Goal: Information Seeking & Learning: Find specific fact

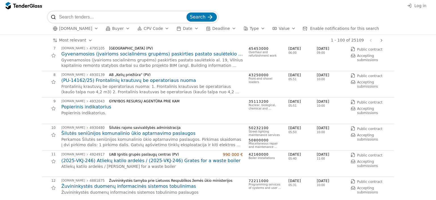
scroll to position [170, 0]
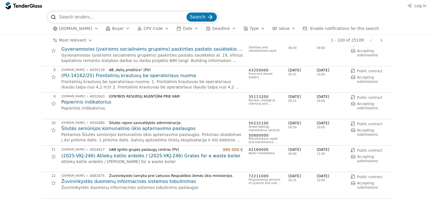
click at [92, 29] on div "button" at bounding box center [96, 28] width 16 height 15
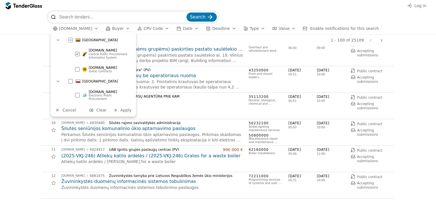
click at [92, 29] on div "button" at bounding box center [96, 28] width 16 height 15
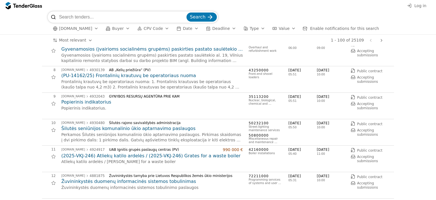
click at [122, 29] on div "button" at bounding box center [128, 28] width 16 height 15
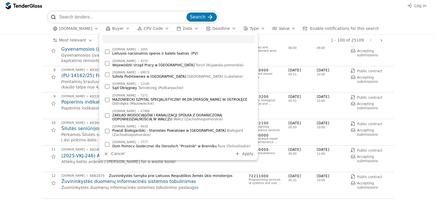
click at [122, 29] on div "button" at bounding box center [128, 28] width 16 height 15
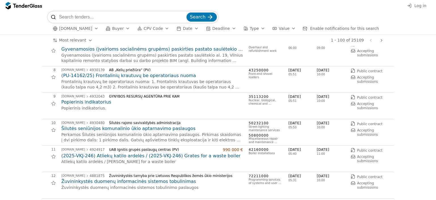
click at [253, 28] on button "Type" at bounding box center [254, 28] width 26 height 7
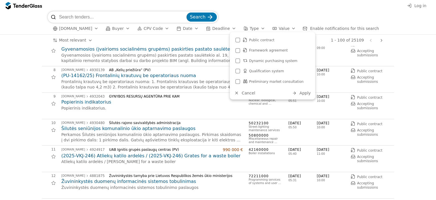
click at [253, 28] on button "Type" at bounding box center [254, 28] width 26 height 7
click at [255, 30] on div "button" at bounding box center [263, 28] width 16 height 15
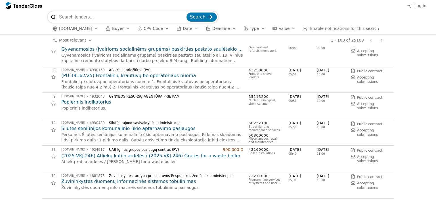
click at [83, 16] on input "search" at bounding box center [122, 16] width 126 height 11
type input "Svetainės"
click at [187, 12] on button "Search" at bounding box center [202, 16] width 30 height 9
